Goal: Task Accomplishment & Management: Manage account settings

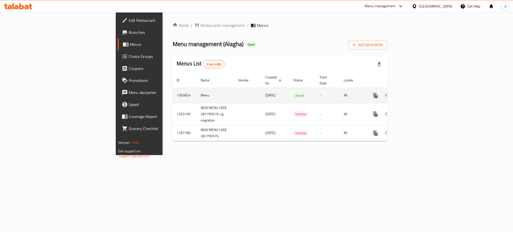
click at [415, 92] on icon "enhanced table" at bounding box center [412, 95] width 6 height 6
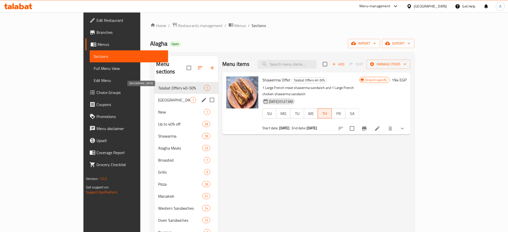
click at [158, 97] on span "[GEOGRAPHIC_DATA]" at bounding box center [174, 100] width 32 height 6
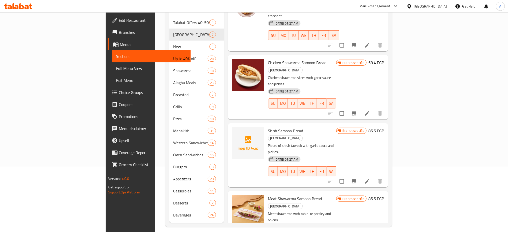
scroll to position [70, 0]
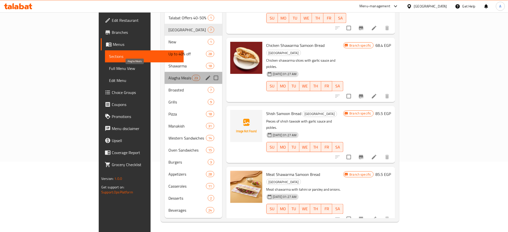
click at [169, 75] on span "Alagha Meals" at bounding box center [181, 78] width 24 height 6
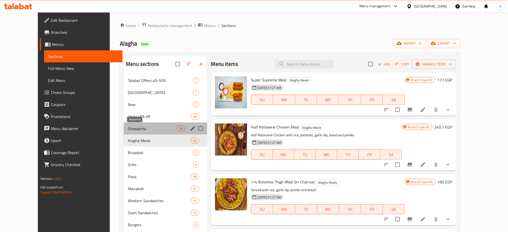
click at [135, 129] on span "Shawarma" at bounding box center [152, 129] width 49 height 6
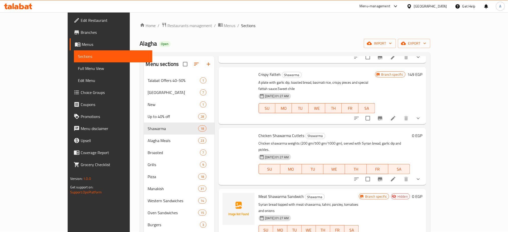
scroll to position [719, 0]
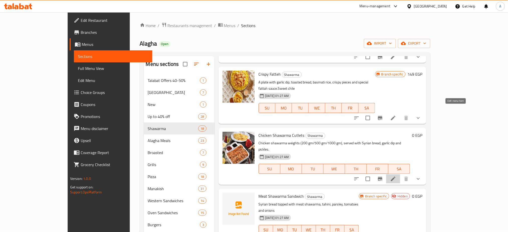
click at [395, 177] on icon at bounding box center [393, 179] width 5 height 5
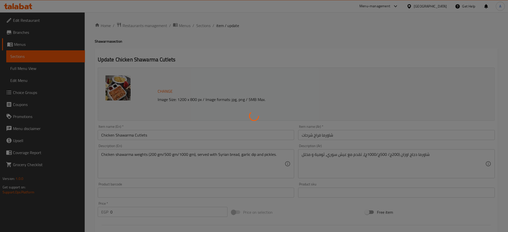
type input "الإضافات :"
type input "0"
type input "7"
type input "إختيارك من الحجم:"
type input "1"
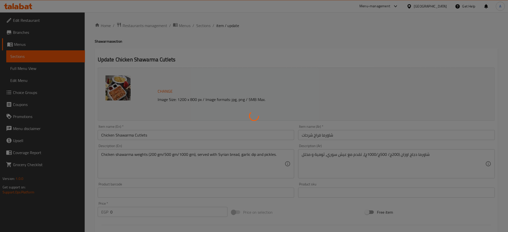
type input "1"
type input "خليها كومبو"
type input "0"
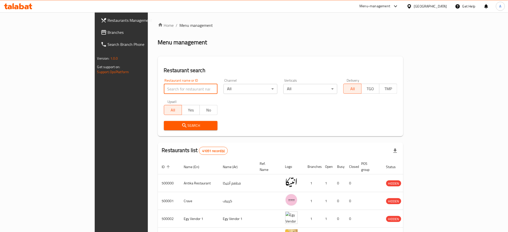
click at [169, 86] on input "search" at bounding box center [191, 89] width 54 height 10
paste input "625420"
type input "625420"
click button "Search" at bounding box center [191, 125] width 54 height 9
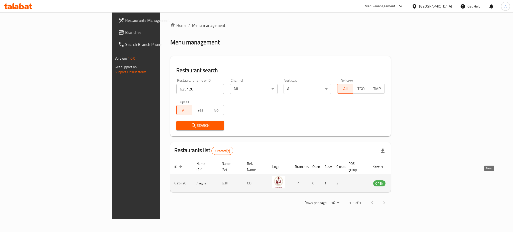
click at [406, 180] on icon "enhanced table" at bounding box center [403, 183] width 6 height 6
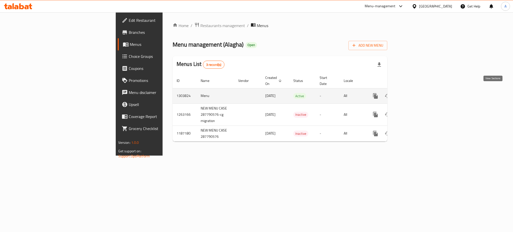
click at [415, 93] on icon "enhanced table" at bounding box center [412, 96] width 6 height 6
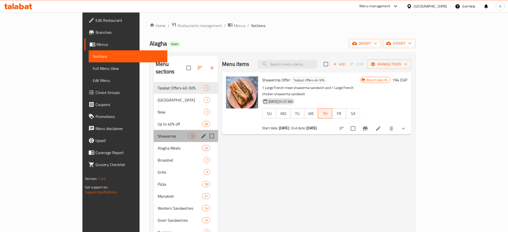
click at [154, 132] on div "Shawarma 18" at bounding box center [186, 136] width 64 height 12
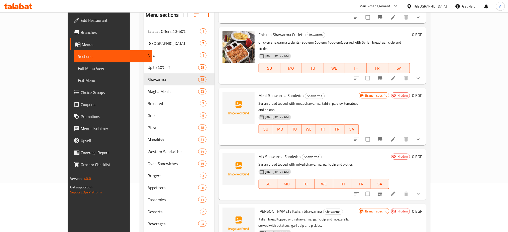
scroll to position [70, 0]
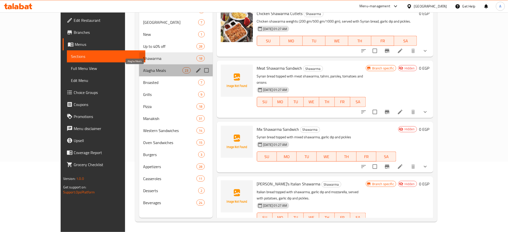
click at [143, 68] on span "Alagha Meals" at bounding box center [162, 70] width 39 height 6
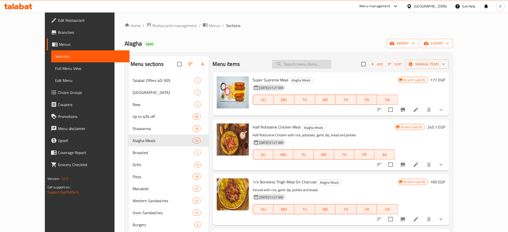
click at [329, 65] on input "search" at bounding box center [301, 64] width 59 height 9
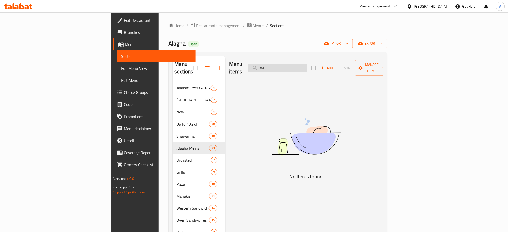
type input "w"
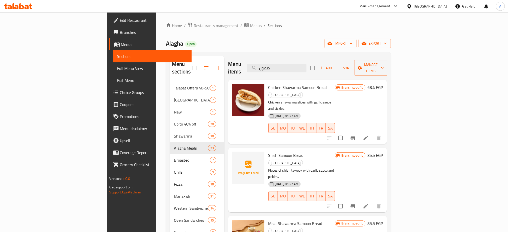
type input "صمون"
click at [369, 203] on icon at bounding box center [366, 206] width 6 height 6
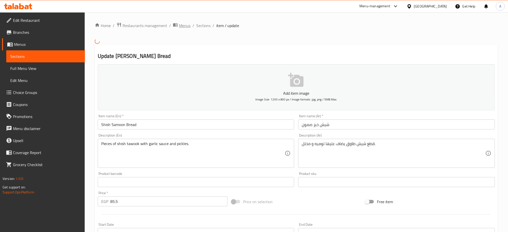
click at [183, 28] on span "Menus" at bounding box center [185, 26] width 12 height 6
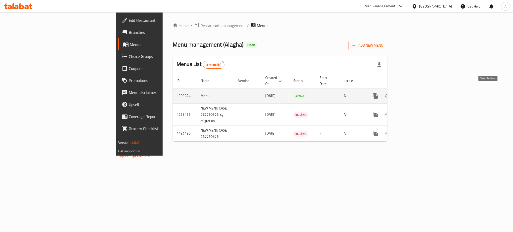
click at [415, 93] on icon "enhanced table" at bounding box center [412, 96] width 6 height 6
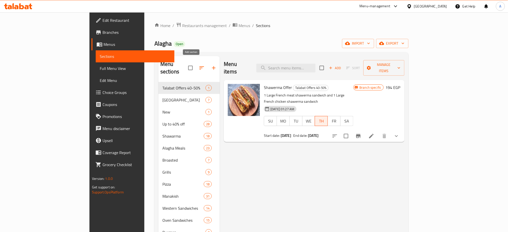
click at [211, 65] on icon "button" at bounding box center [214, 68] width 6 height 6
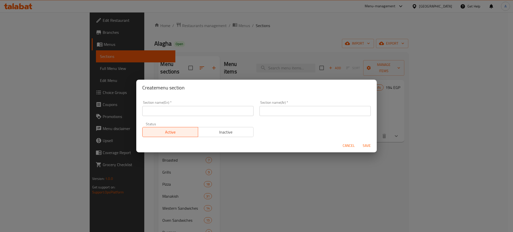
click at [315, 183] on div "Create menu section Section name(En)   * Section name(En) * Section name(Ar)   …" at bounding box center [256, 116] width 513 height 232
click at [345, 148] on span "Cancel" at bounding box center [349, 146] width 12 height 6
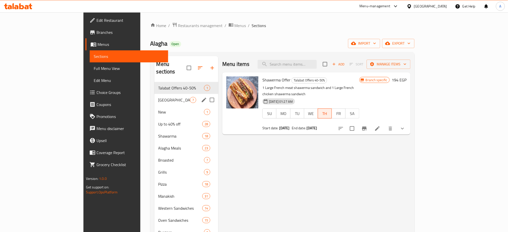
click at [158, 109] on span "New" at bounding box center [181, 112] width 46 height 6
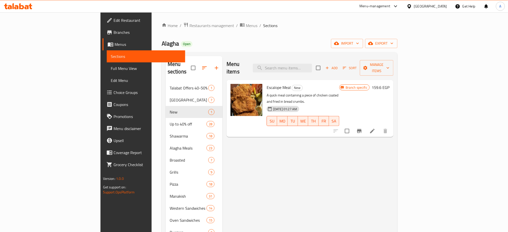
click at [214, 65] on icon "button" at bounding box center [217, 68] width 6 height 6
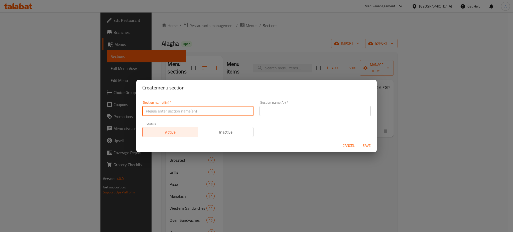
click at [180, 111] on input "text" at bounding box center [197, 111] width 111 height 10
type input "×"
click at [180, 111] on input "Offers" at bounding box center [197, 111] width 111 height 10
type input "Offers"
click at [278, 110] on input "text" at bounding box center [315, 111] width 111 height 10
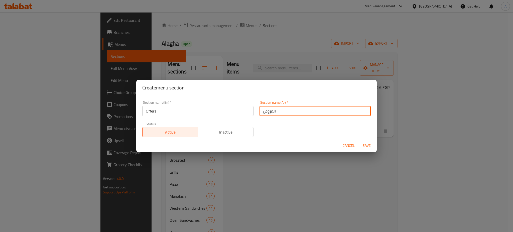
type input "العروض"
click at [220, 130] on span "Inactive" at bounding box center [226, 132] width 52 height 7
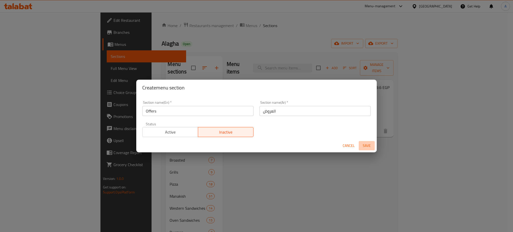
click at [366, 145] on span "Save" at bounding box center [367, 146] width 12 height 6
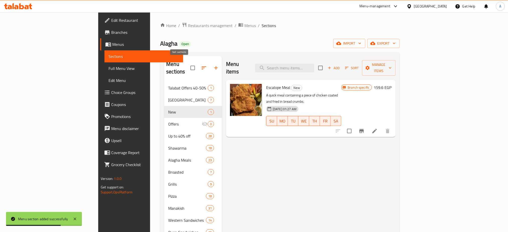
click at [201, 67] on icon "button" at bounding box center [204, 68] width 6 height 6
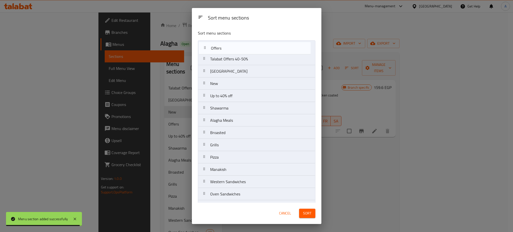
drag, startPoint x: 222, startPoint y: 83, endPoint x: 223, endPoint y: 44, distance: 39.1
click at [223, 44] on nav "Talabat Offers 40-50% New Alagha New Offers Up to 40% off Shawarma Alagha Meals…" at bounding box center [257, 151] width 118 height 222
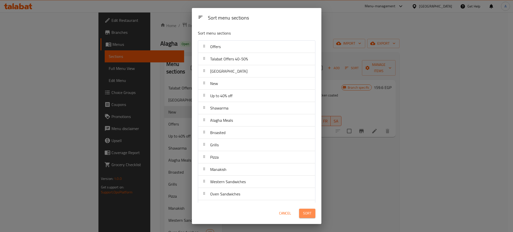
click at [309, 213] on span "Sort" at bounding box center [307, 213] width 8 height 6
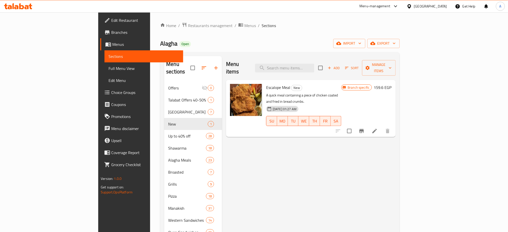
click at [395, 167] on div "Menu items Add Sort Manage items Escalope Meal New A quick meal containing a pi…" at bounding box center [308, 178] width 173 height 244
click at [378, 35] on div "Home / Restaurants management / Menus / Sections Alagha Open import export Menu…" at bounding box center [279, 163] width 239 height 282
click at [311, 64] on input "search" at bounding box center [284, 68] width 59 height 9
paste input "13. Friendship Box (3 Medium French Chicken Shawarma, 2 Medium French Beef Shaw…"
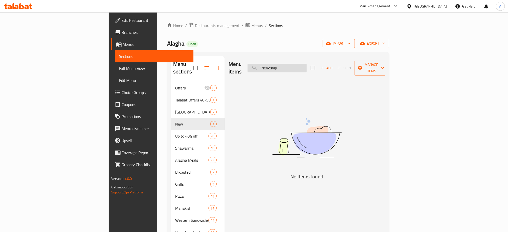
click at [307, 65] on input "Friendship" at bounding box center [277, 68] width 59 height 9
type input "F"
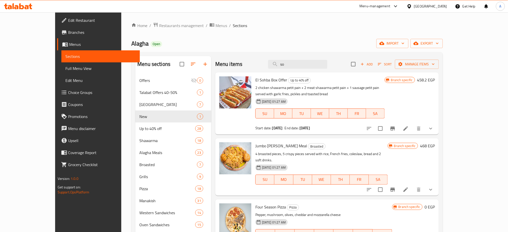
type input "so"
click at [383, 96] on p "2 chicken shawarma petit pain + 2 meat shawarma petit pain + 1 sausage petit pa…" at bounding box center [319, 91] width 129 height 13
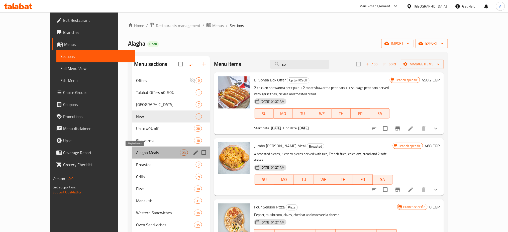
click at [136, 151] on span "Alagha Meals" at bounding box center [158, 153] width 44 height 6
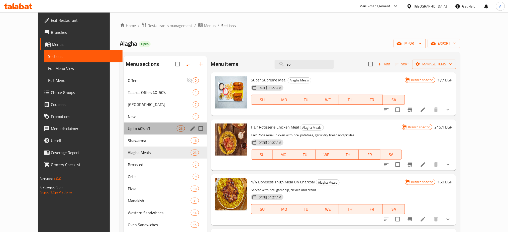
click at [124, 125] on div "Up to 40% off 28" at bounding box center [165, 129] width 83 height 12
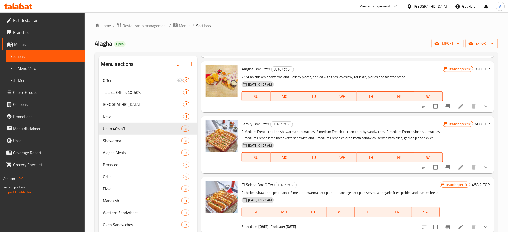
scroll to position [75, 0]
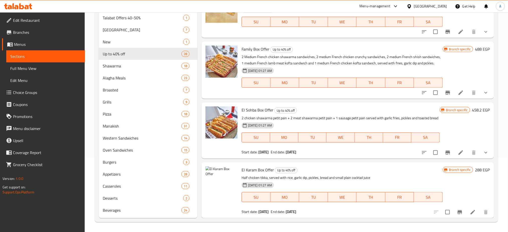
click at [377, 122] on div "01-08-2025 01:27 AM SU MO TU WE TH FR SA" at bounding box center [341, 134] width 202 height 27
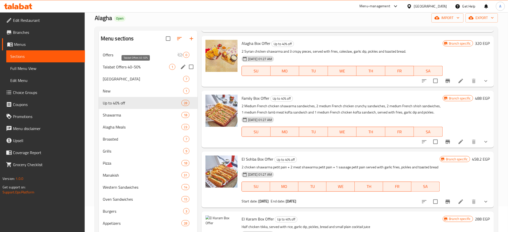
scroll to position [25, 0]
click at [150, 57] on span "Offers" at bounding box center [133, 55] width 60 height 6
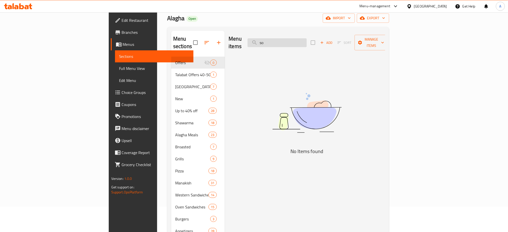
click at [307, 40] on input "so" at bounding box center [277, 42] width 59 height 9
click at [324, 40] on icon "button" at bounding box center [322, 42] width 5 height 5
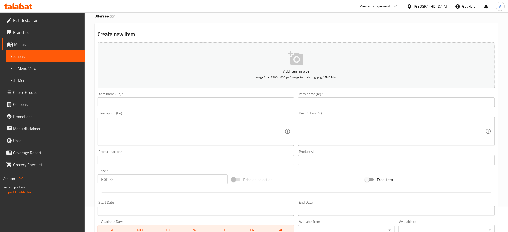
click at [158, 129] on textarea at bounding box center [193, 132] width 184 height 24
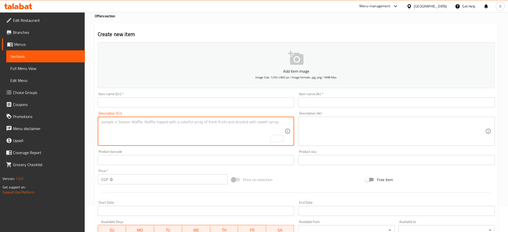
paste textarea "2 Syrian Chicken, Beef Shawarma Samoon"
type textarea "2 Syrian Chicken, Beef Shawarma Samoon"
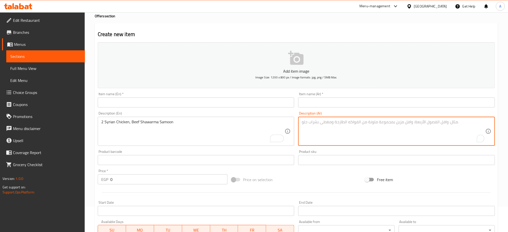
click at [349, 123] on textarea "To enrich screen reader interactions, please activate Accessibility in Grammarl…" at bounding box center [394, 132] width 184 height 24
paste textarea "٢ فراخ سوري، صمون شاورما لحمة"
type textarea "٢ فراخ سوري، صمون شاورما لحمة"
click at [122, 182] on input "0" at bounding box center [168, 179] width 117 height 10
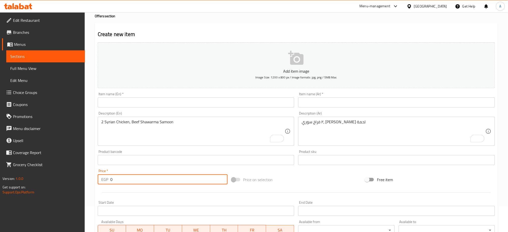
click at [122, 182] on input "0" at bounding box center [168, 179] width 117 height 10
paste input "296.4"
type input "296.4"
click at [143, 100] on input "text" at bounding box center [196, 102] width 197 height 10
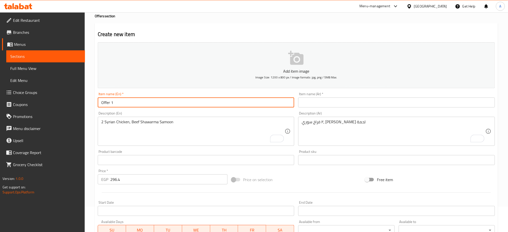
type input "Offer 1"
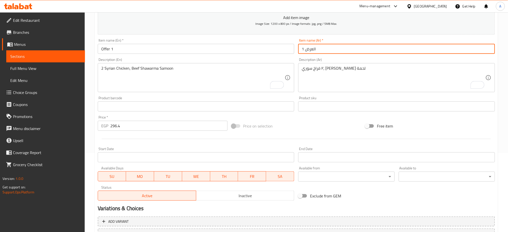
scroll to position [121, 0]
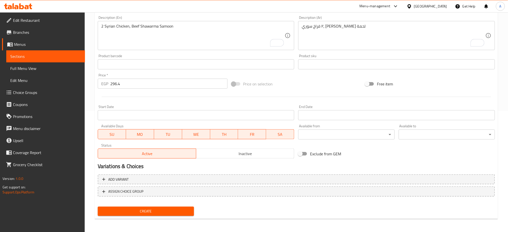
type input "العرض 1"
click at [135, 212] on span "Create" at bounding box center [146, 211] width 88 height 6
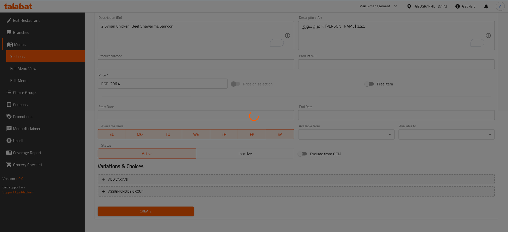
type input "0"
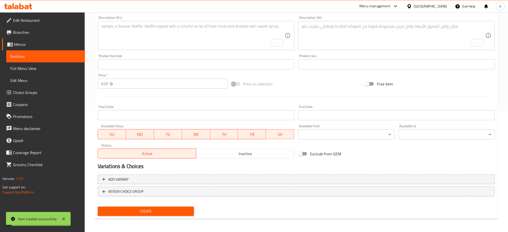
scroll to position [0, 0]
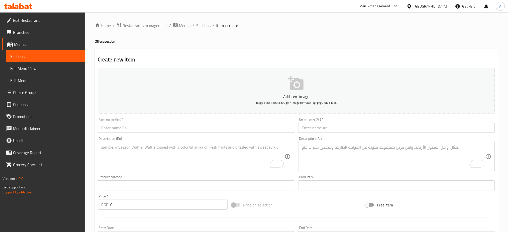
click at [129, 151] on textarea "To enrich screen reader interactions, please activate Accessibility in Grammarl…" at bounding box center [193, 157] width 184 height 24
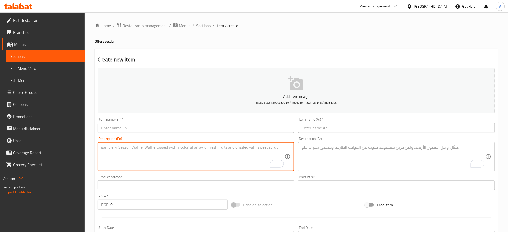
paste textarea "Half Grilled Chicken, V. Cola"
type textarea "Half Grilled Chicken, V. Cola"
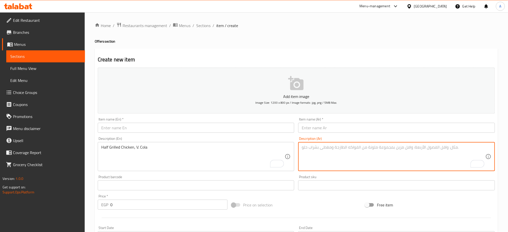
click at [314, 153] on textarea "To enrich screen reader interactions, please activate Accessibility in Grammarl…" at bounding box center [394, 157] width 184 height 24
paste textarea "نصف فرخة شواية، في كولا"
type textarea "نصف فرخة شواية، في كولا"
click at [159, 126] on input "text" at bounding box center [196, 128] width 197 height 10
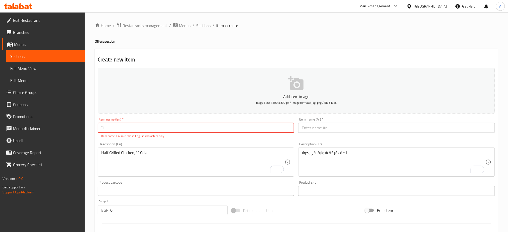
type input "ل"
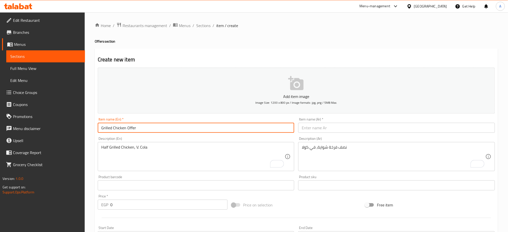
type input "Grilled Chicken Offer"
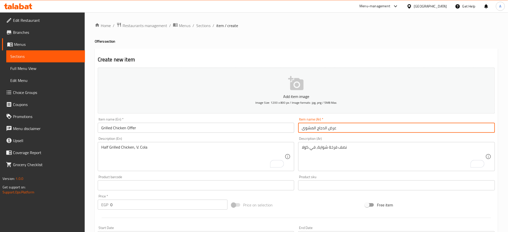
type input "عرض الدجاج المشوى"
click at [116, 206] on input "0" at bounding box center [168, 205] width 117 height 10
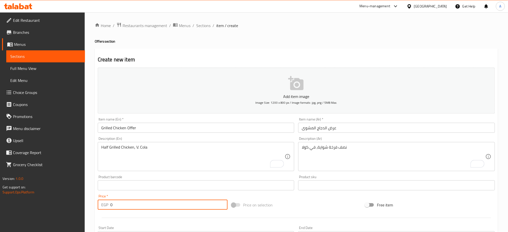
click at [116, 206] on input "0" at bounding box center [168, 205] width 117 height 10
paste input "290.7"
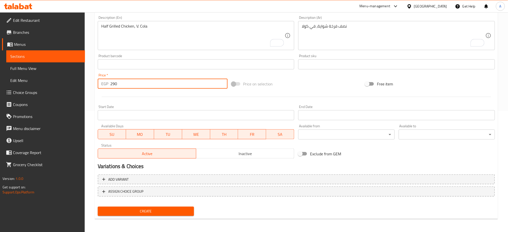
type input "290"
click at [147, 214] on button "Create" at bounding box center [146, 211] width 96 height 9
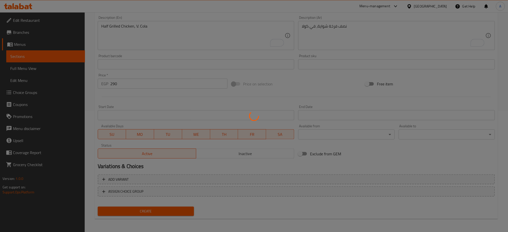
type input "0"
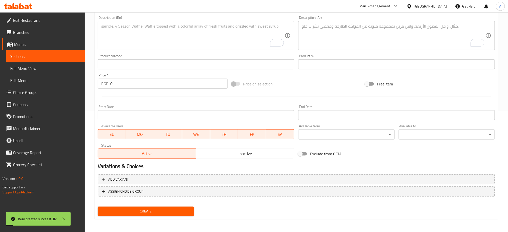
scroll to position [0, 0]
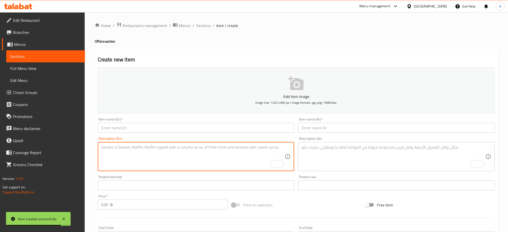
click at [169, 149] on textarea "To enrich screen reader interactions, please activate Accessibility in Grammarl…" at bounding box center [193, 157] width 184 height 24
paste textarea "نصف فرخة تكا، ٢ سيخ شيش طاووق، سيخ كفتة لحمة"
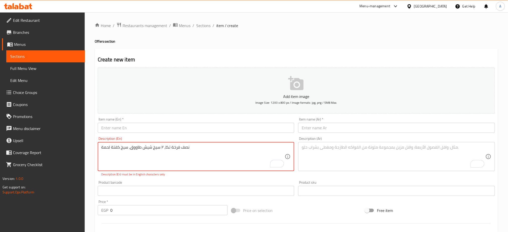
paste textarea "Mix Platter (Half Tikka Chicken, 2 Shish Tawook Skewers, 1 Beef Kofta Skewer)"
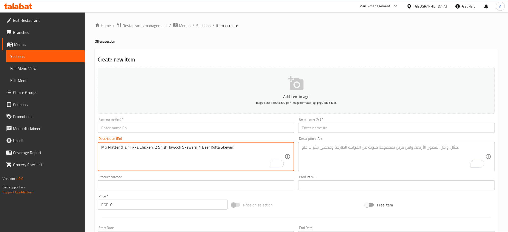
type textarea "Mix Platter (Half Tikka Chicken, 2 Shish Tawook Skewers, 1 Beef Kofta Skewer)"
click at [324, 153] on textarea "To enrich screen reader interactions, please activate Accessibility in Grammarl…" at bounding box center [394, 157] width 184 height 24
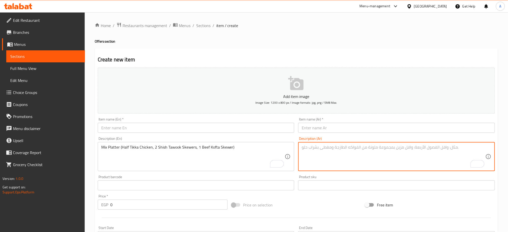
paste textarea "نصف فرخة تكا، ٢ سيخ شيش طاووق، سيخ كفتة لحمة"
type textarea "نصف فرخة تكا، ٢ سيخ شيش طاووق، سيخ كفتة لحمة"
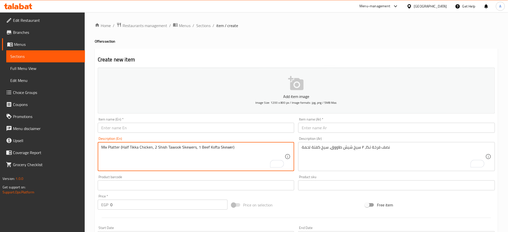
drag, startPoint x: 119, startPoint y: 147, endPoint x: 90, endPoint y: 148, distance: 29.6
click at [223, 152] on textarea "Half Tikka Chicken, 2 Shish Tawook Skewers, 1 Beef Kofta Skewer)" at bounding box center [193, 157] width 184 height 24
click at [227, 146] on textarea "Half Tikka Chicken, 2 Shish Tawook Skewers, 1 Beef Kofta Skewer)" at bounding box center [193, 157] width 184 height 24
type textarea "Half Tikka Chicken, 2 Shish Tawook Skewers, 1 Beef Kofta Skewer"
click at [139, 128] on input "text" at bounding box center [196, 128] width 197 height 10
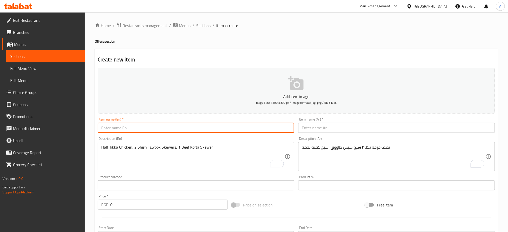
paste input "Mix Platter"
type input "Mix Platter Offer"
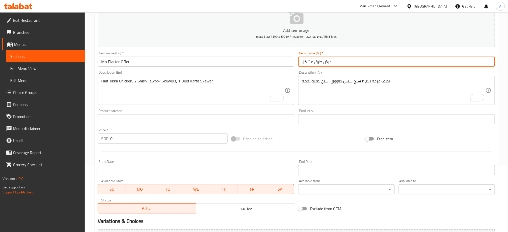
scroll to position [72, 0]
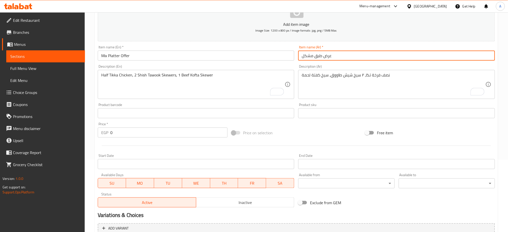
type input "عرض طبق مشكل"
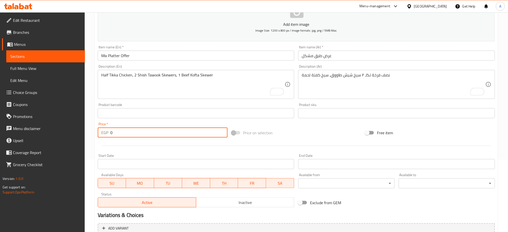
click at [126, 132] on input "0" at bounding box center [168, 133] width 117 height 10
paste input "627"
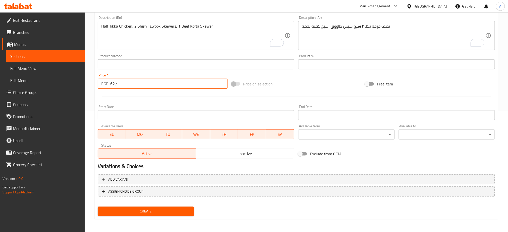
type input "627"
click at [133, 212] on span "Create" at bounding box center [146, 211] width 88 height 6
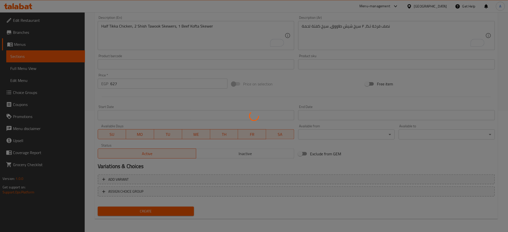
type input "0"
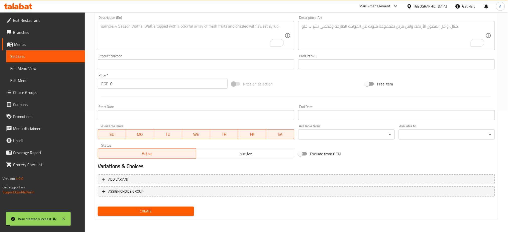
scroll to position [0, 0]
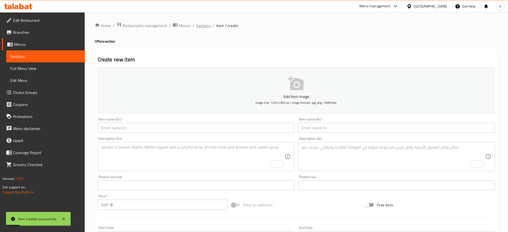
click at [201, 25] on span "Sections" at bounding box center [203, 26] width 14 height 6
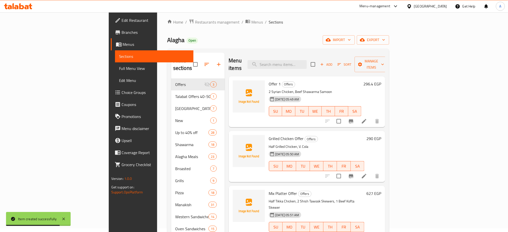
scroll to position [3, 0]
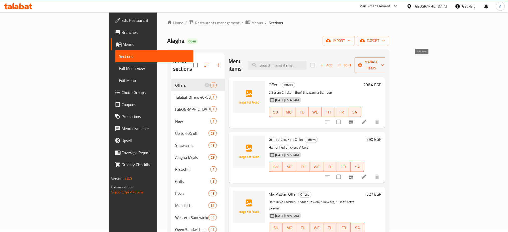
click at [333, 62] on span "Add" at bounding box center [327, 65] width 14 height 6
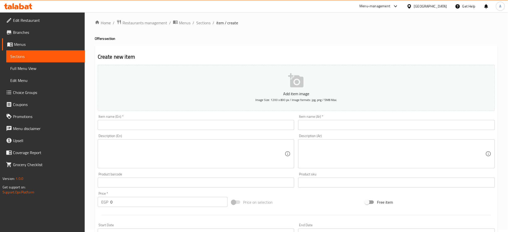
click at [120, 200] on input "0" at bounding box center [168, 202] width 117 height 10
paste input "245.1"
type input "245.1"
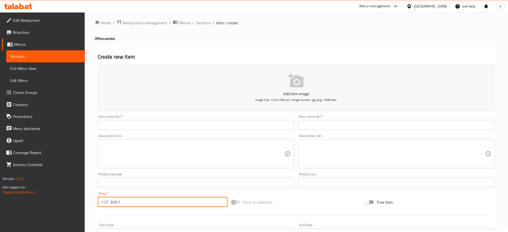
click at [137, 124] on input "text" at bounding box center [196, 125] width 197 height 10
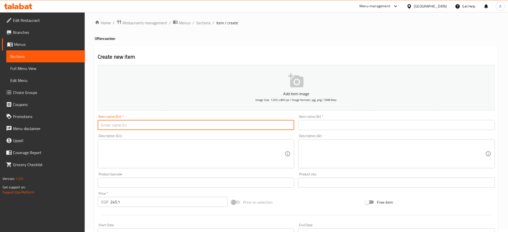
click at [129, 140] on div "Description (En) Description (En)" at bounding box center [196, 151] width 197 height 34
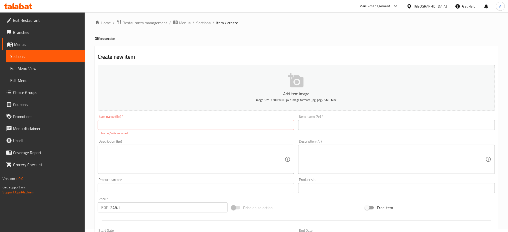
click at [122, 151] on textarea at bounding box center [193, 160] width 184 height 24
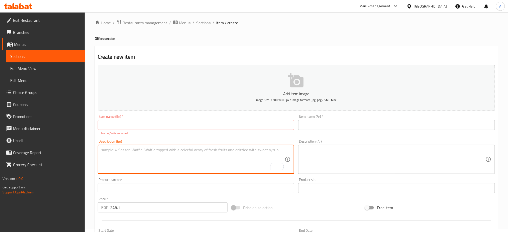
paste textarea "French Sandwich Combo (Beef Kofta, Shish Tawook)"
type textarea "French Sandwich Combo (Beef Kofta, Shish Tawook)"
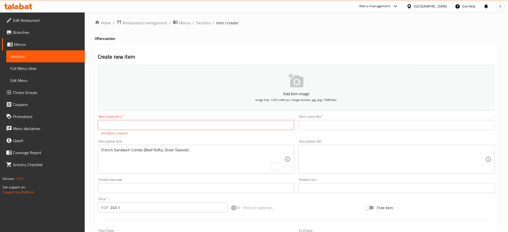
click at [312, 147] on div "Description (Ar)" at bounding box center [396, 159] width 197 height 29
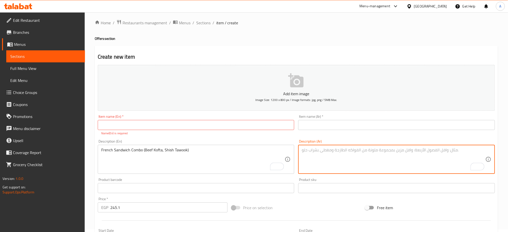
click at [309, 153] on textarea "To enrich screen reader interactions, please activate Accessibility in Grammarl…" at bounding box center [394, 160] width 184 height 24
paste textarea "ساندوتش كفتة لحمة فرنساوي، ساندوتش شيش طاووق فرنساوي"
type textarea "ساندوتش كفتة لحمة فرنساوي، ساندوتش شيش طاووق فرنساوي"
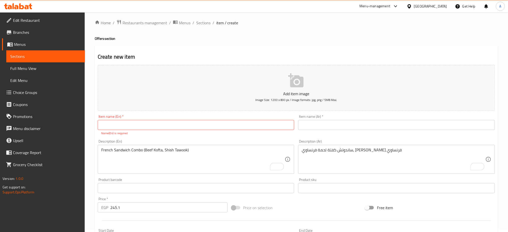
click at [381, 116] on div "Item name (Ar)   * Item name (Ar) *" at bounding box center [396, 122] width 197 height 15
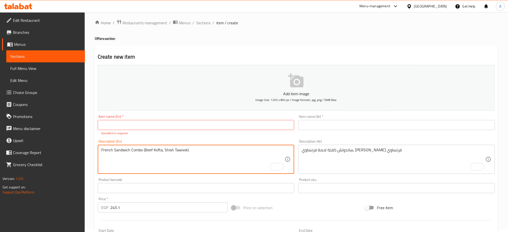
click at [134, 150] on textarea "French Sandwich Combo (Beef Kofta, Shish Tawook)" at bounding box center [193, 160] width 184 height 24
click at [132, 150] on textarea "French Sandwich (Beef Kofta, Shish Tawook)" at bounding box center [193, 160] width 184 height 24
drag, startPoint x: 130, startPoint y: 150, endPoint x: 99, endPoint y: 151, distance: 31.3
click at [99, 151] on div "French Sandwich Beef Kofta, Shish Tawook) Description (En)" at bounding box center [196, 159] width 197 height 29
click at [150, 149] on textarea "French Sandwich Beef Kofta, Shish Tawook)" at bounding box center [193, 160] width 184 height 24
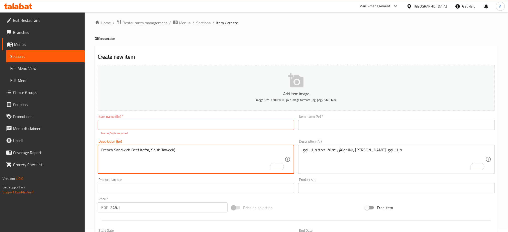
paste textarea "French Sandwich"
click at [209, 147] on div "French Sandwich Beef Kofta, French SandwichShish Tawook) Description (En)" at bounding box center [196, 159] width 197 height 29
click at [215, 148] on textarea "French Sandwich Beef Kofta, French Sandwich Shish Tawook)" at bounding box center [193, 160] width 184 height 24
type textarea "French Sandwich Beef Kofta, French Sandwich Shish Tawook"
click at [160, 127] on input "text" at bounding box center [196, 125] width 197 height 10
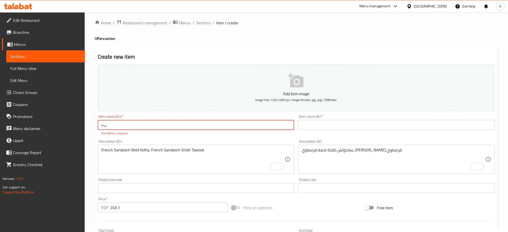
type input "×"
type input "Offer 2"
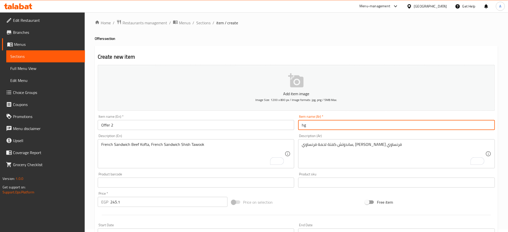
type input "h"
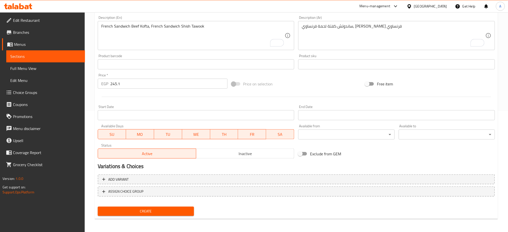
scroll to position [121, 0]
type input "العرض 2"
click at [157, 214] on span "Create" at bounding box center [146, 212] width 88 height 6
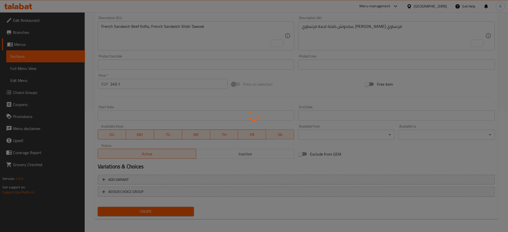
type input "0"
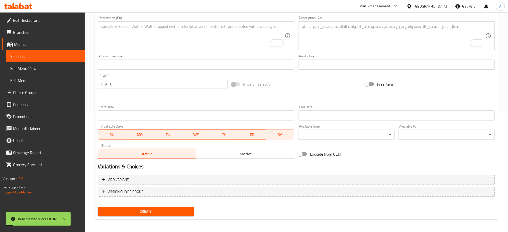
scroll to position [0, 0]
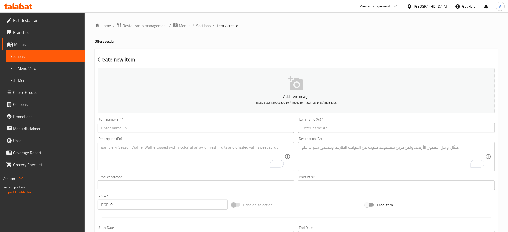
click at [432, 34] on div "Home / Restaurants management / Menus / Sections / item / create Offers section…" at bounding box center [296, 183] width 403 height 322
click at [442, 70] on button "Add item image Image Size: 1200 x 800 px / Image formats: jpg, png / 5MB Max." at bounding box center [296, 91] width 397 height 46
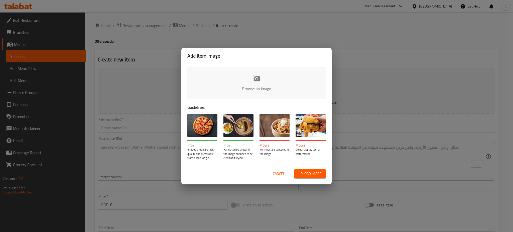
click at [334, 33] on div "Add item image Browse an image Guidelines Do Images should be high-quality and …" at bounding box center [256, 116] width 513 height 232
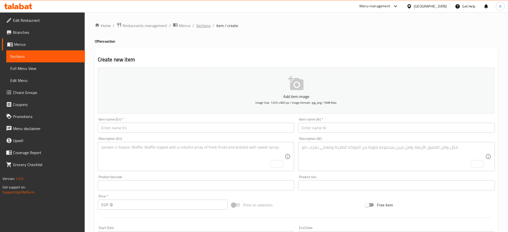
click at [204, 26] on span "Sections" at bounding box center [203, 26] width 14 height 6
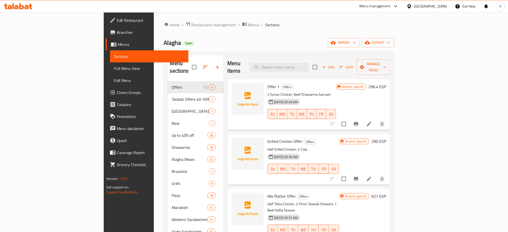
scroll to position [0, 0]
click at [359, 122] on icon "Branch-specific-item" at bounding box center [356, 125] width 6 height 6
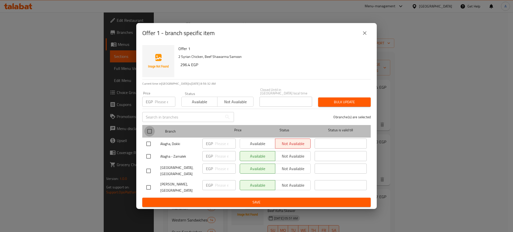
click at [148, 131] on input "checkbox" at bounding box center [149, 131] width 11 height 11
checkbox input "true"
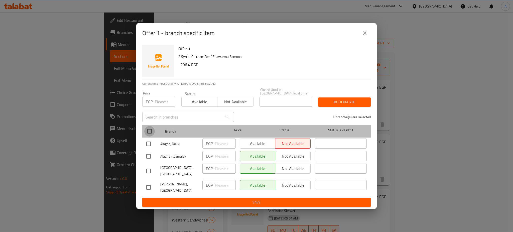
checkbox input "true"
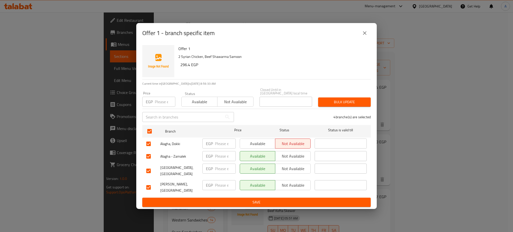
click at [208, 104] on span "Available" at bounding box center [200, 101] width 32 height 7
click at [270, 199] on span "Save" at bounding box center [256, 202] width 221 height 6
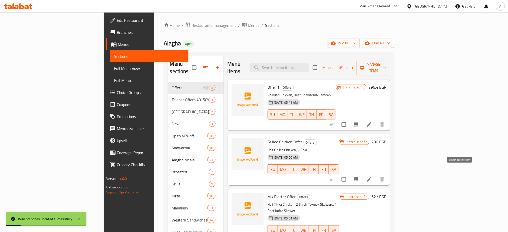
click at [358, 177] on icon "Branch-specific-item" at bounding box center [356, 179] width 5 height 4
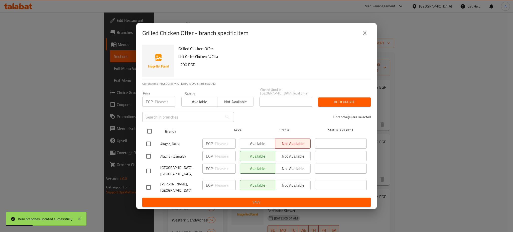
click at [147, 133] on input "checkbox" at bounding box center [149, 131] width 11 height 11
checkbox input "true"
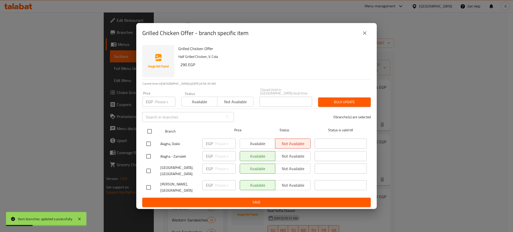
checkbox input "true"
click at [204, 101] on span "Available" at bounding box center [200, 101] width 32 height 7
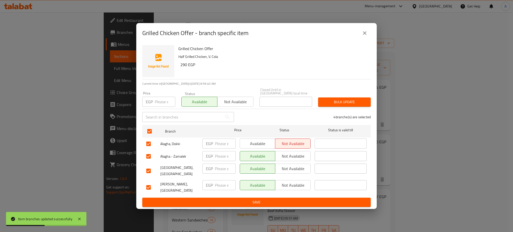
click at [343, 105] on span "Bulk update" at bounding box center [344, 102] width 45 height 6
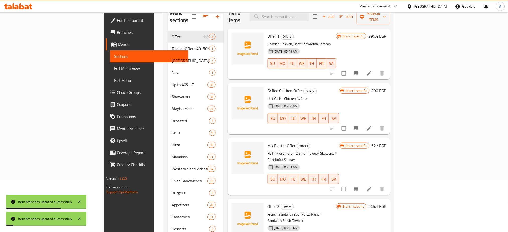
scroll to position [52, 0]
click at [359, 186] on icon "Branch-specific-item" at bounding box center [356, 189] width 6 height 6
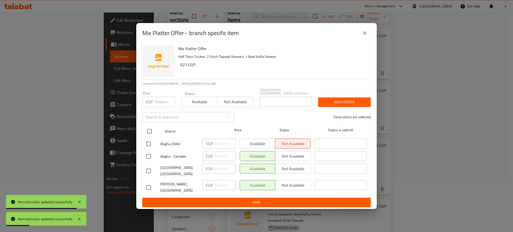
click at [150, 134] on input "checkbox" at bounding box center [149, 131] width 11 height 11
checkbox input "true"
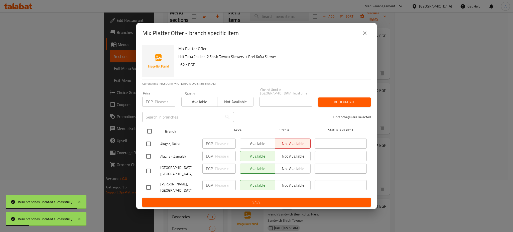
checkbox input "true"
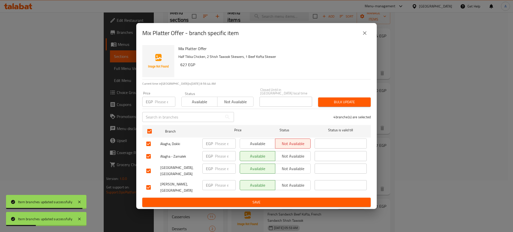
click at [207, 97] on div "Available Not available" at bounding box center [217, 99] width 72 height 15
click at [206, 99] on button "Available" at bounding box center [199, 102] width 36 height 10
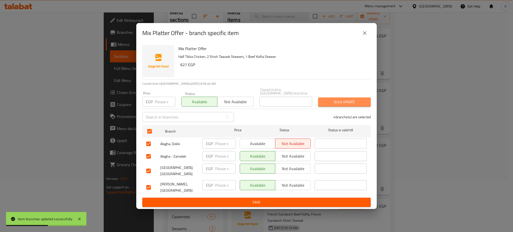
click at [346, 103] on span "Bulk update" at bounding box center [344, 102] width 45 height 6
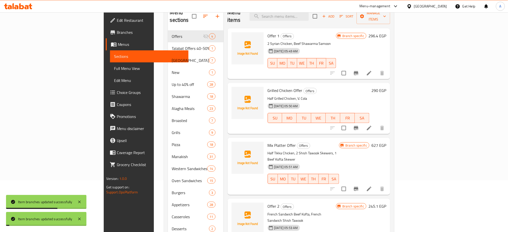
scroll to position [75, 0]
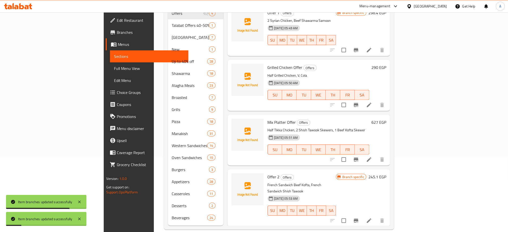
click at [358, 219] on icon "Branch-specific-item" at bounding box center [356, 221] width 5 height 4
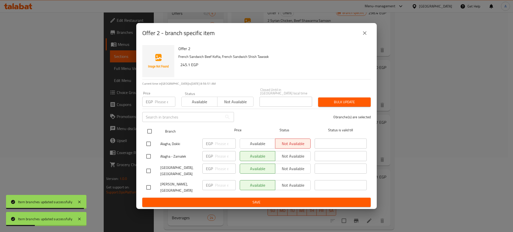
click at [150, 134] on input "checkbox" at bounding box center [149, 131] width 11 height 11
checkbox input "true"
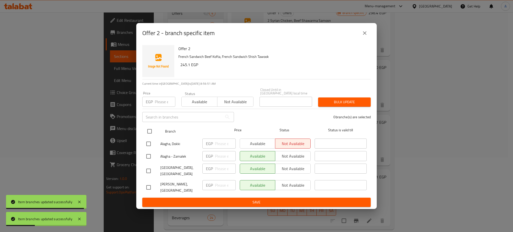
checkbox input "true"
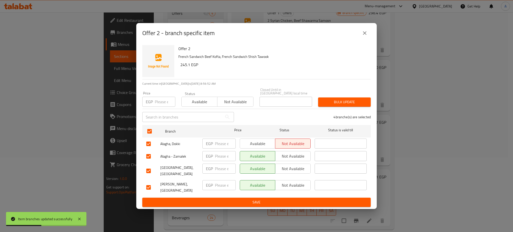
drag, startPoint x: 201, startPoint y: 102, endPoint x: 208, endPoint y: 101, distance: 6.8
click at [202, 102] on span "Available" at bounding box center [200, 101] width 32 height 7
click at [342, 105] on span "Bulk update" at bounding box center [344, 102] width 45 height 6
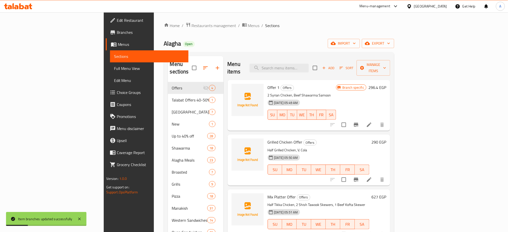
scroll to position [0, 0]
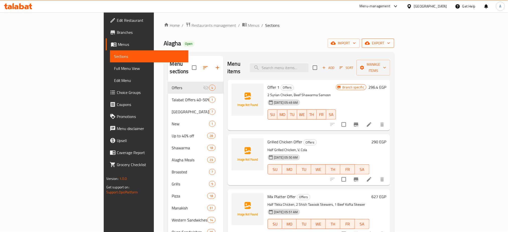
click at [394, 47] on button "export" at bounding box center [378, 43] width 32 height 9
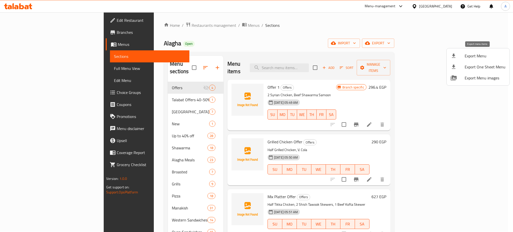
click at [477, 54] on span "Export Menu" at bounding box center [485, 56] width 41 height 6
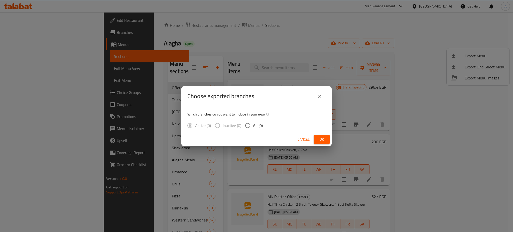
click at [247, 126] on input "All (0)" at bounding box center [248, 125] width 11 height 11
radio input "true"
click at [191, 126] on input "Active (4)" at bounding box center [190, 125] width 11 height 11
radio input "true"
click at [250, 127] on input "All (4)" at bounding box center [248, 125] width 11 height 11
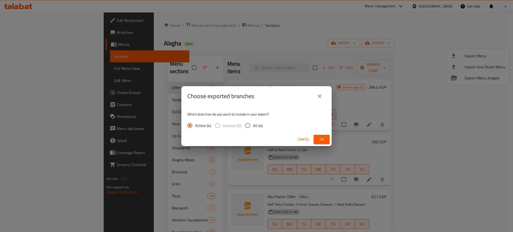
radio input "true"
click at [324, 140] on span "Ok" at bounding box center [322, 139] width 8 height 6
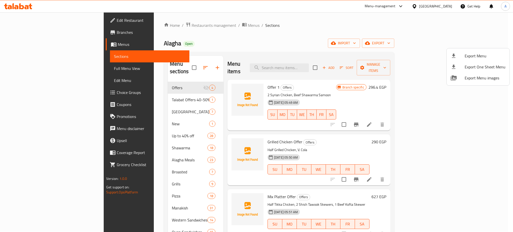
click at [328, 81] on div at bounding box center [256, 116] width 513 height 232
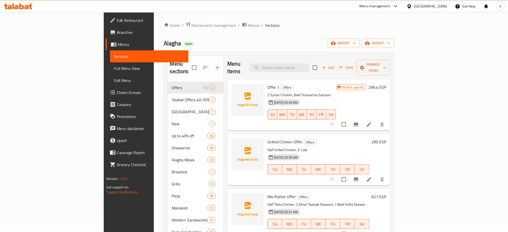
click at [328, 84] on h6 "Offer 1 Offers" at bounding box center [302, 87] width 69 height 7
click at [370, 138] on h6 "Grilled Chicken Offer Offers" at bounding box center [319, 141] width 102 height 7
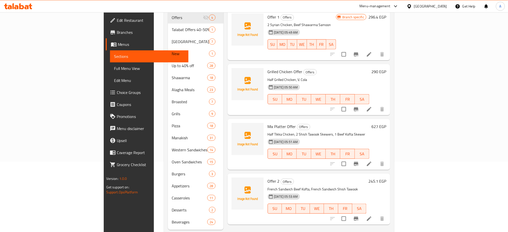
scroll to position [75, 0]
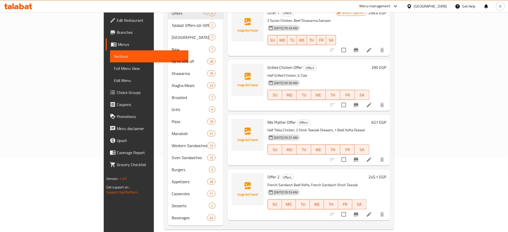
click at [333, 64] on h6 "Grilled Chicken Offer Offers" at bounding box center [319, 67] width 102 height 7
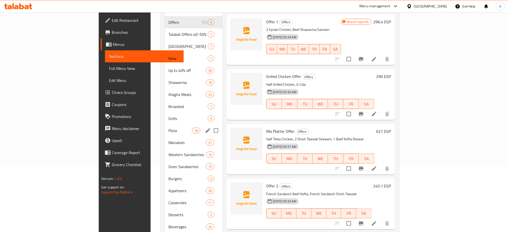
scroll to position [65, 0]
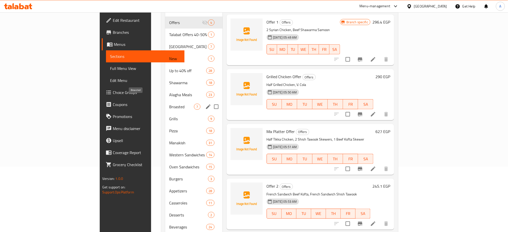
click at [169, 104] on span "Broasted" at bounding box center [181, 107] width 25 height 6
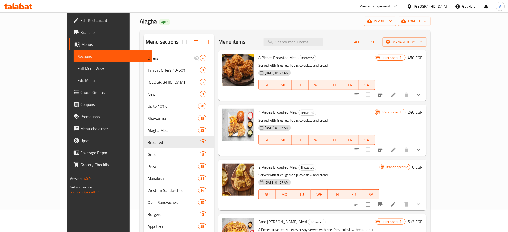
scroll to position [22, 0]
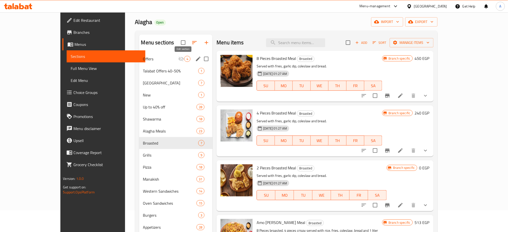
click at [195, 58] on icon "edit" at bounding box center [198, 59] width 6 height 6
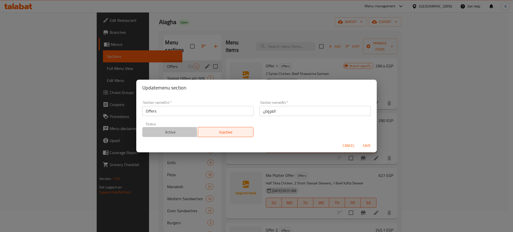
click at [159, 133] on span "Active" at bounding box center [171, 132] width 52 height 7
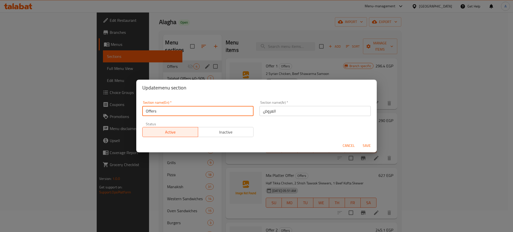
click at [145, 109] on input "Offers" at bounding box center [197, 111] width 111 height 10
type input "New Offers"
click at [261, 109] on input "العروض" at bounding box center [315, 111] width 111 height 10
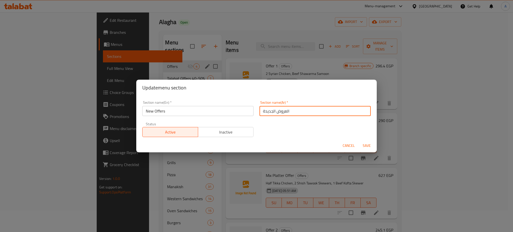
type input "العروض الجديدة"
click at [365, 144] on span "Save" at bounding box center [367, 146] width 12 height 6
